Goal: Information Seeking & Learning: Understand process/instructions

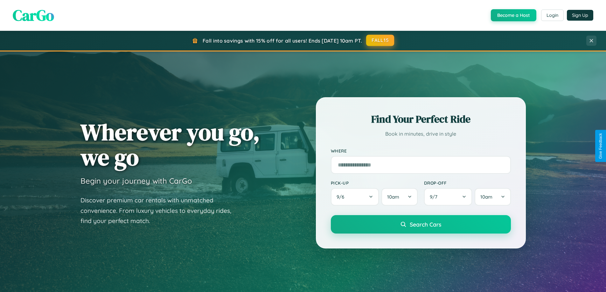
click at [380, 40] on button "FALL15" at bounding box center [380, 40] width 28 height 11
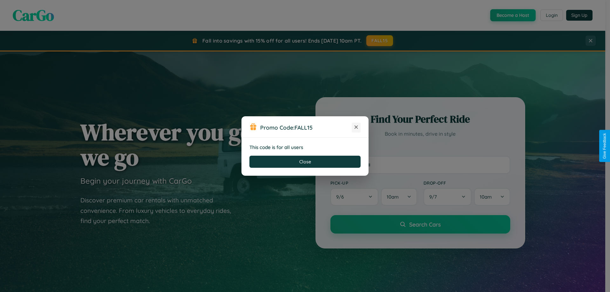
click at [356, 127] on icon at bounding box center [356, 127] width 6 height 6
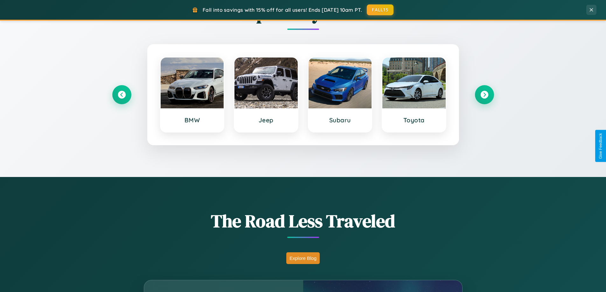
scroll to position [1223, 0]
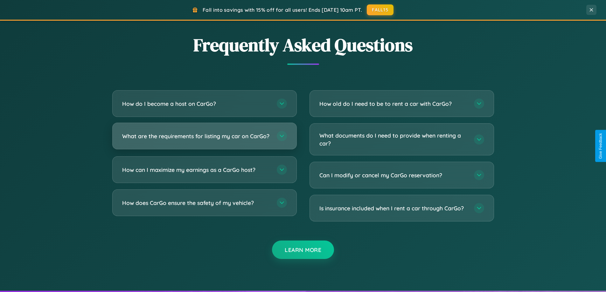
click at [204, 139] on h3 "What are the requirements for listing my car on CarGo?" at bounding box center [196, 136] width 148 height 8
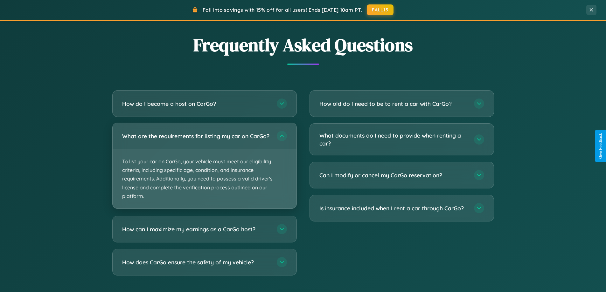
click at [204, 168] on p "To list your car on CarGo, your vehicle must meet our eligibility criteria, inc…" at bounding box center [205, 178] width 184 height 59
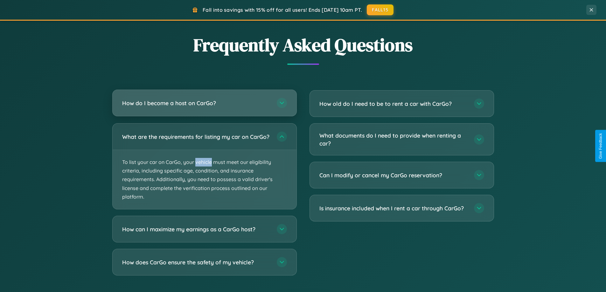
click at [204, 103] on h3 "How do I become a host on CarGo?" at bounding box center [196, 103] width 148 height 8
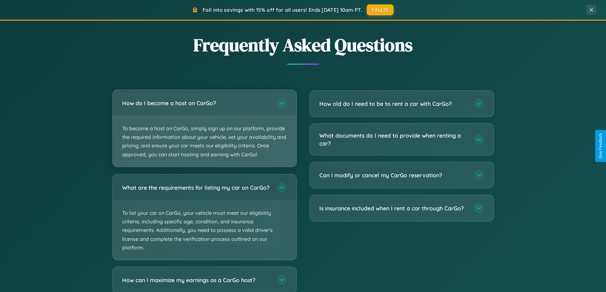
click at [204, 128] on p "To become a host on CarGo, simply sign up on our platform, provide the required…" at bounding box center [205, 141] width 184 height 51
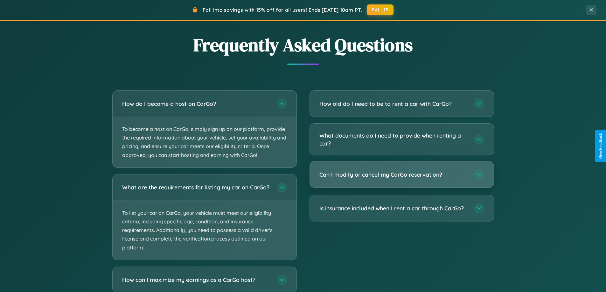
click at [401, 175] on h3 "Can I modify or cancel my CarGo reservation?" at bounding box center [393, 175] width 148 height 8
